Goal: Task Accomplishment & Management: Use online tool/utility

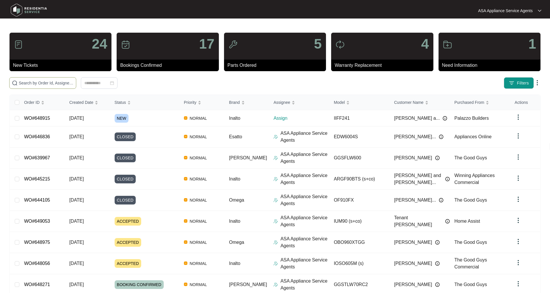
click at [43, 84] on input "text" at bounding box center [46, 83] width 55 height 6
paste input "WO#640705"
type input "WO#640705"
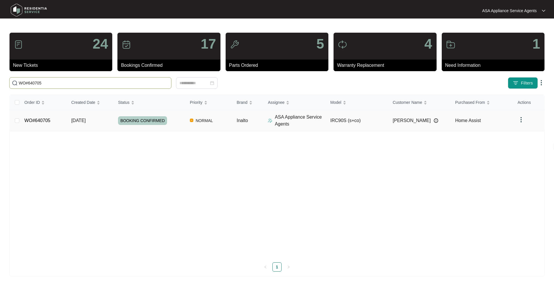
click at [34, 120] on link "WO#640705" at bounding box center [38, 120] width 26 height 5
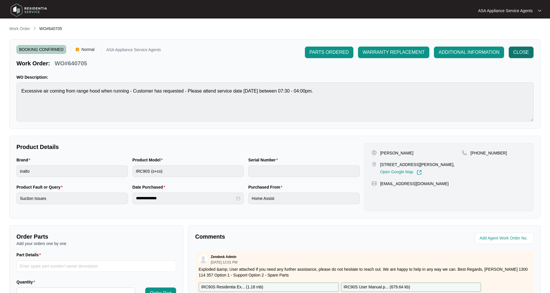
click at [526, 50] on span "CLOSE" at bounding box center [521, 52] width 16 height 7
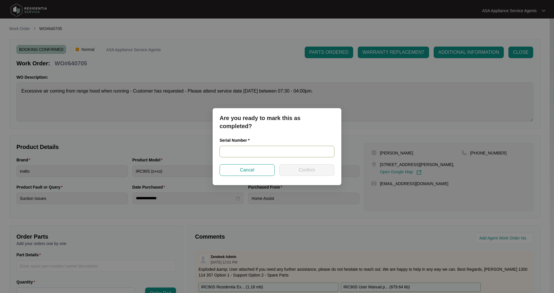
click at [232, 152] on input "text" at bounding box center [277, 152] width 115 height 12
paste input "RR1223000892"
type input "RR1223000892"
click at [319, 176] on div "Are you ready to mark this as completed? Serial Number * RR1223000892 Cancel Co…" at bounding box center [277, 146] width 129 height 77
click at [318, 172] on button "Confirm" at bounding box center [307, 170] width 55 height 12
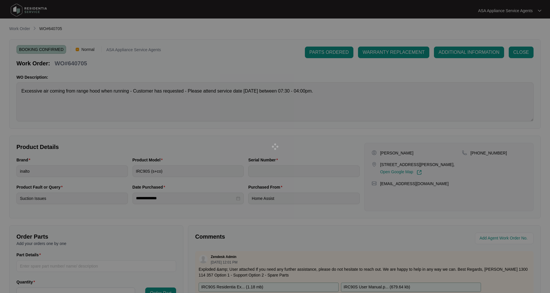
type input "RR1223000892"
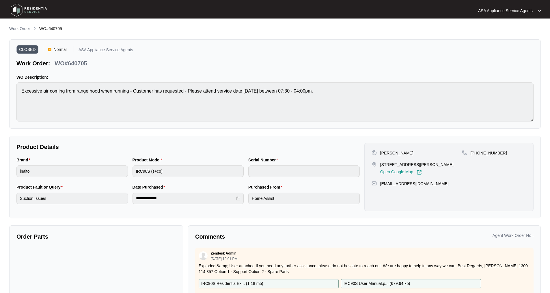
click at [20, 8] on img at bounding box center [29, 9] width 40 height 17
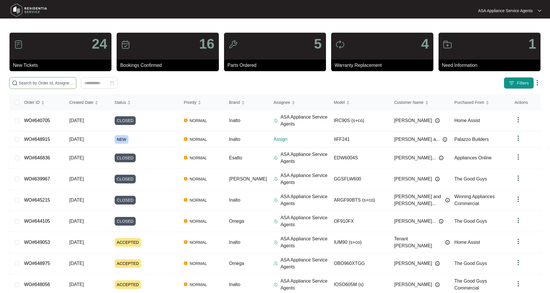
click at [74, 84] on input "text" at bounding box center [46, 83] width 55 height 6
paste input "647374"
type input "647374"
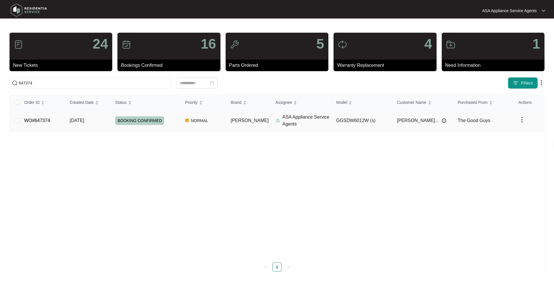
click at [32, 122] on link "WO#647374" at bounding box center [37, 120] width 26 height 5
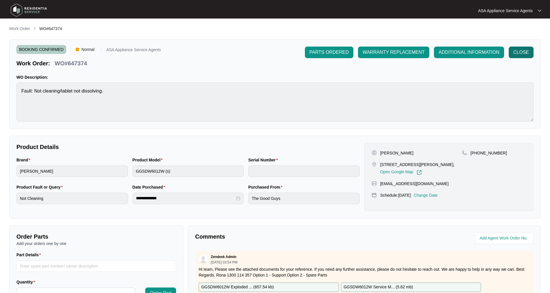
click at [520, 49] on button "CLOSE" at bounding box center [521, 52] width 25 height 12
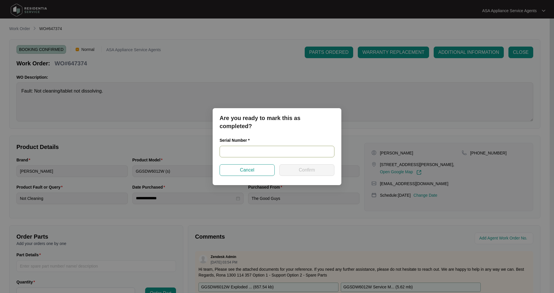
click at [242, 150] on input "text" at bounding box center [277, 152] width 115 height 12
paste input "24074324010100021"
type input "24074324010100021"
click at [310, 170] on span "Confirm" at bounding box center [307, 169] width 16 height 7
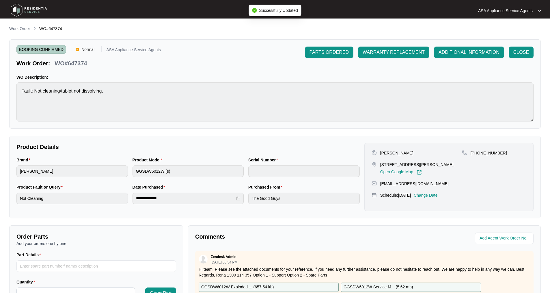
type input "24074324010100021"
